Goal: Information Seeking & Learning: Learn about a topic

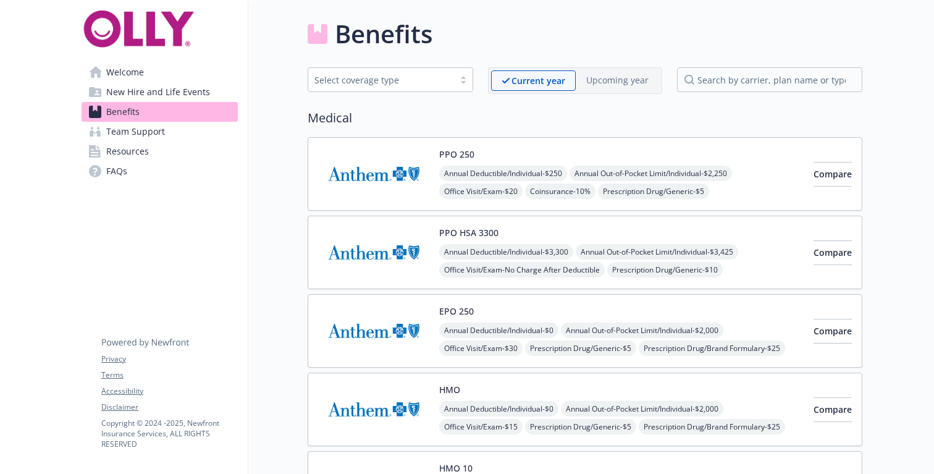
click at [430, 82] on div "Select coverage type" at bounding box center [380, 79] width 133 height 13
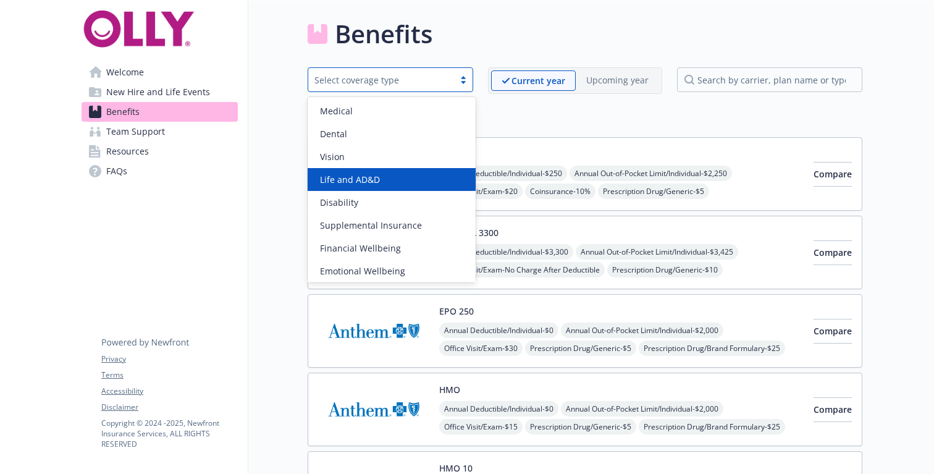
click at [429, 178] on div "Life and AD&D" at bounding box center [391, 179] width 153 height 13
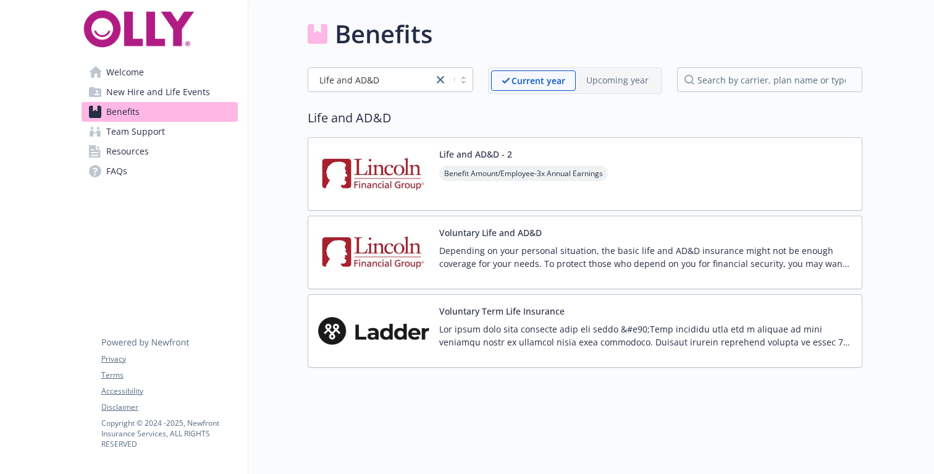
click at [377, 171] on img at bounding box center [373, 174] width 111 height 52
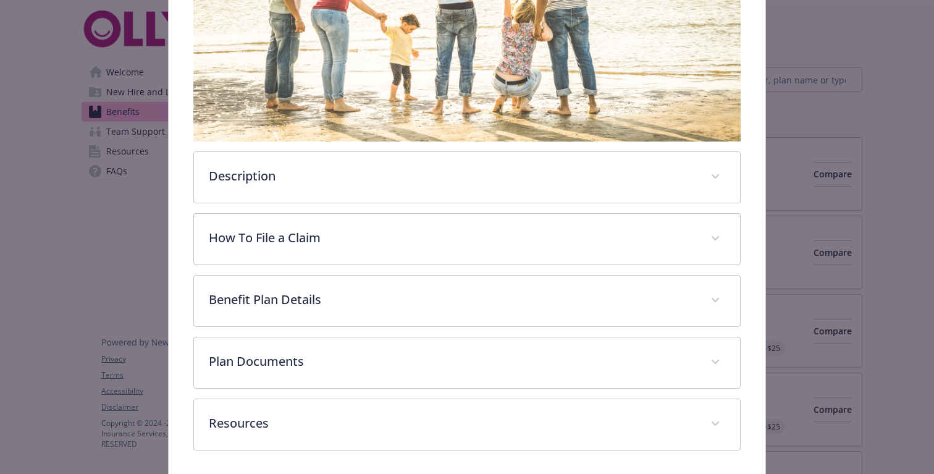
scroll to position [241, 0]
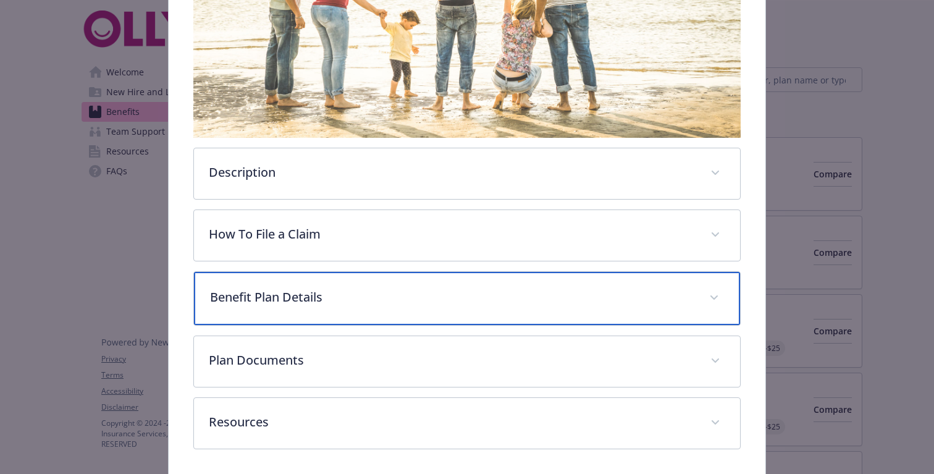
click at [389, 293] on p "Benefit Plan Details" at bounding box center [452, 297] width 484 height 19
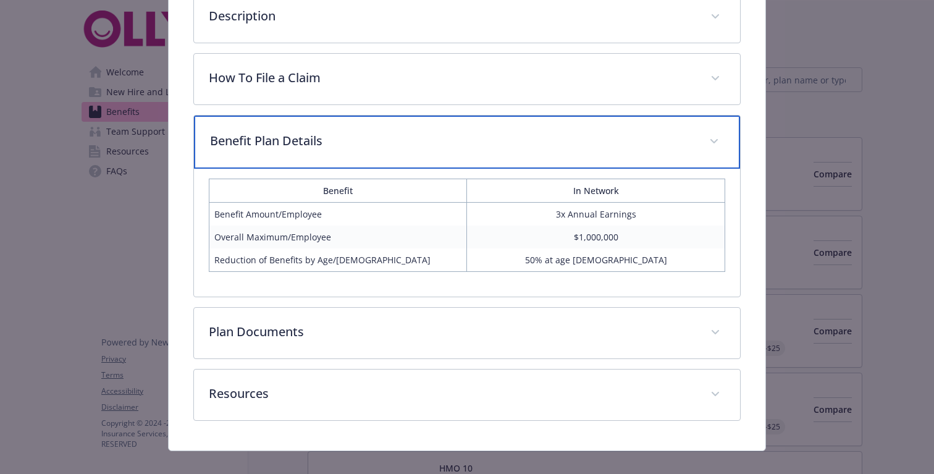
scroll to position [405, 0]
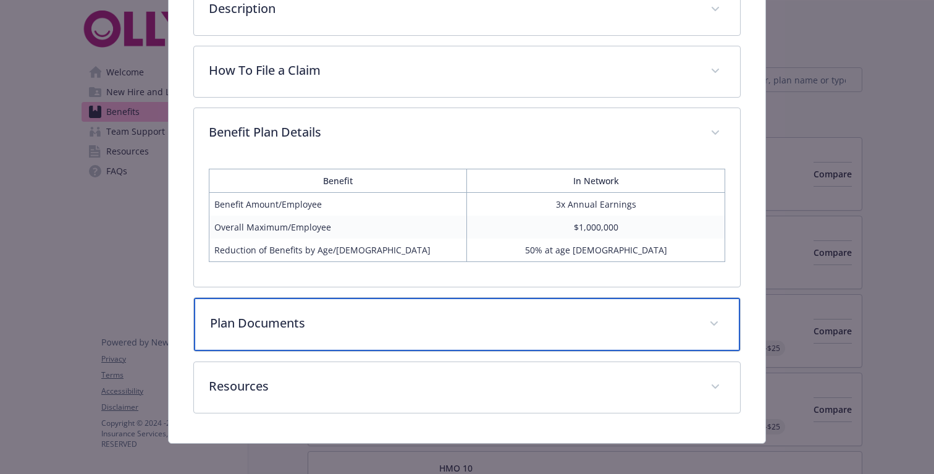
click at [404, 319] on p "Plan Documents" at bounding box center [452, 323] width 484 height 19
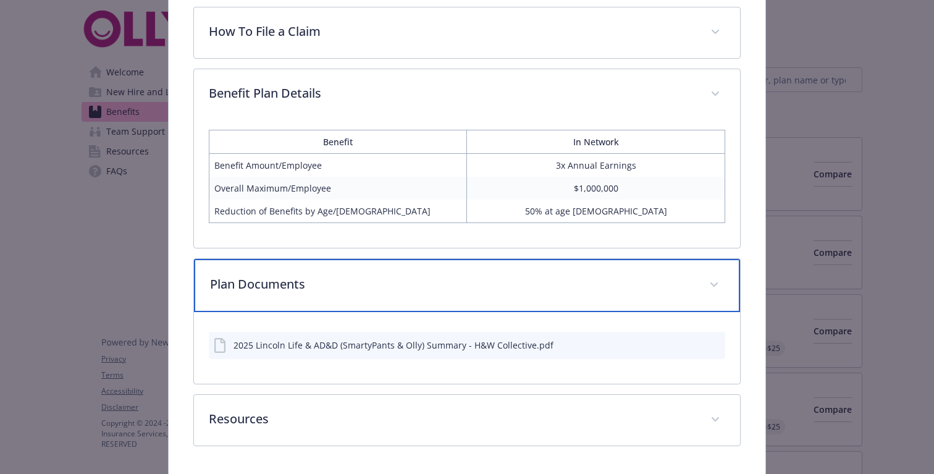
scroll to position [454, 0]
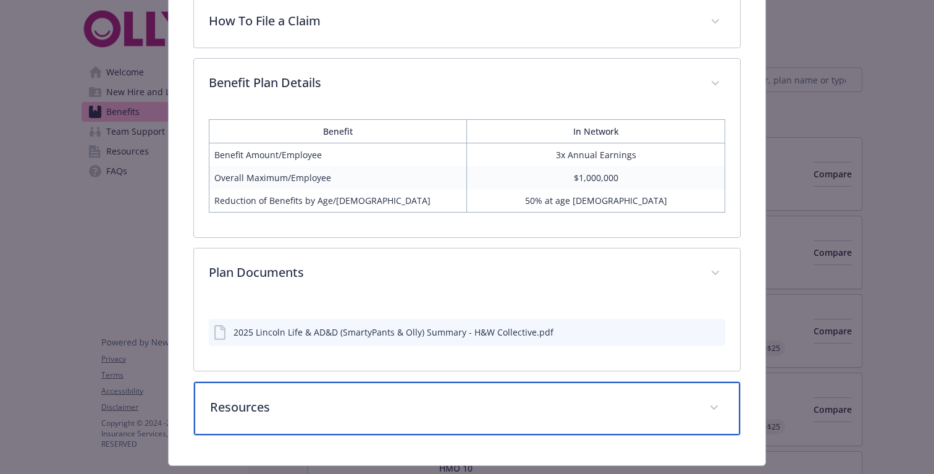
click at [443, 407] on p "Resources" at bounding box center [452, 407] width 484 height 19
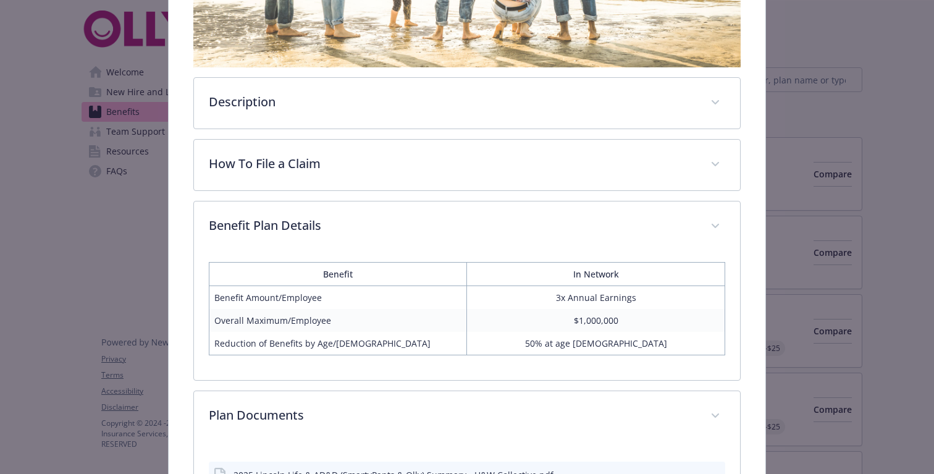
scroll to position [301, 0]
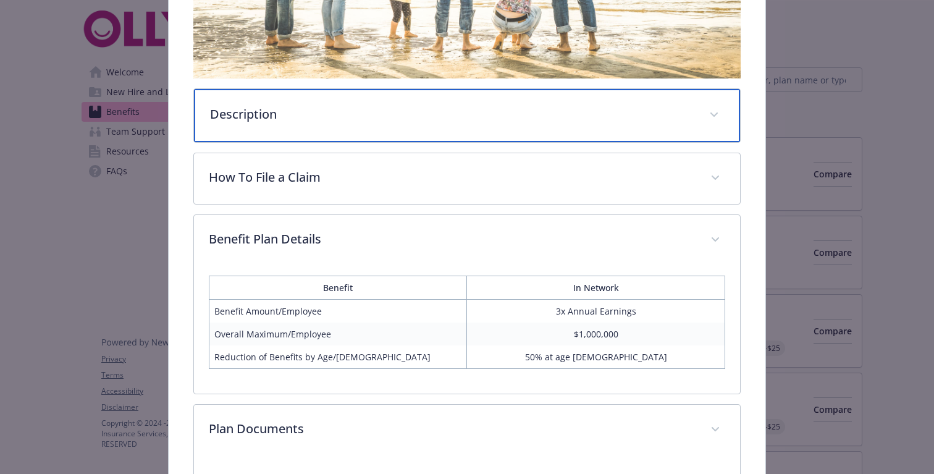
click at [377, 127] on div "Description" at bounding box center [467, 115] width 546 height 53
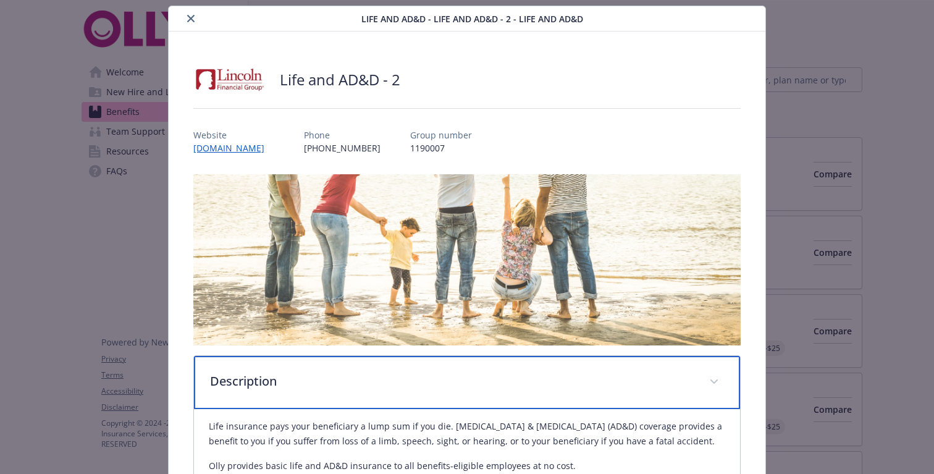
scroll to position [73, 0]
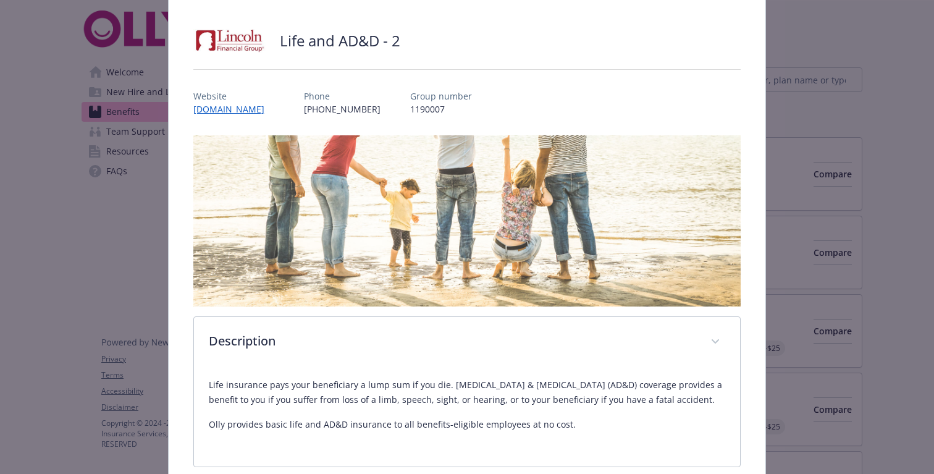
click at [436, 110] on p "1190007" at bounding box center [441, 108] width 62 height 13
copy p "1190007"
